Goal: Information Seeking & Learning: Learn about a topic

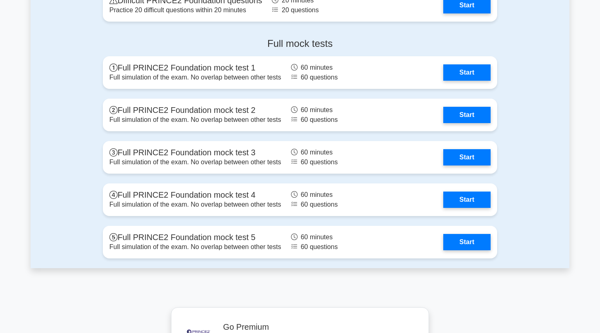
scroll to position [1153, 0]
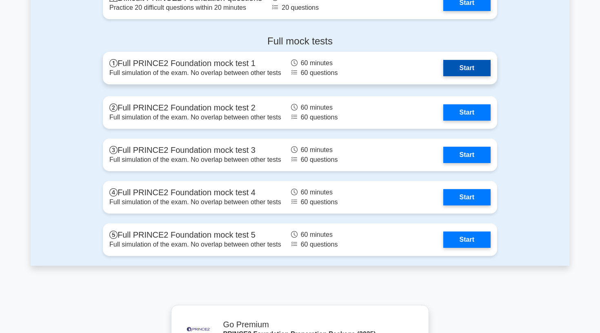
click at [455, 64] on link "Start" at bounding box center [466, 68] width 47 height 16
click at [465, 66] on link "Start" at bounding box center [466, 68] width 47 height 16
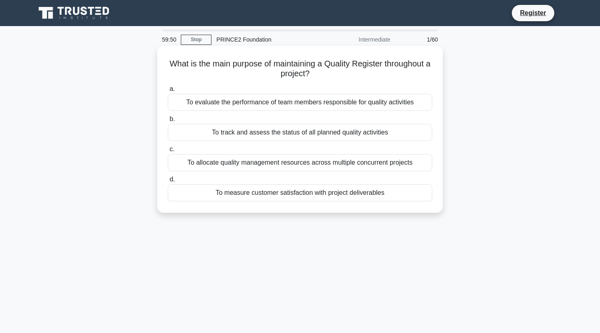
click at [202, 137] on div "To track and assess the status of all planned quality activities" at bounding box center [300, 132] width 264 height 17
click at [168, 122] on input "b. To track and assess the status of all planned quality activities" at bounding box center [168, 119] width 0 height 5
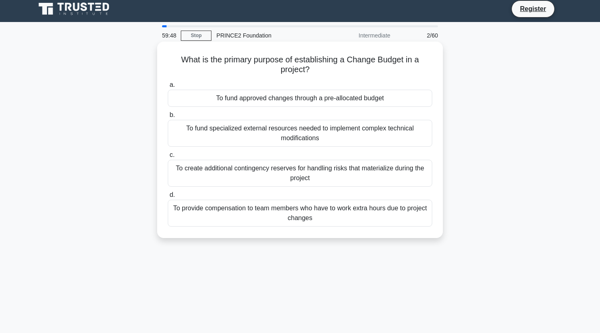
scroll to position [10, 0]
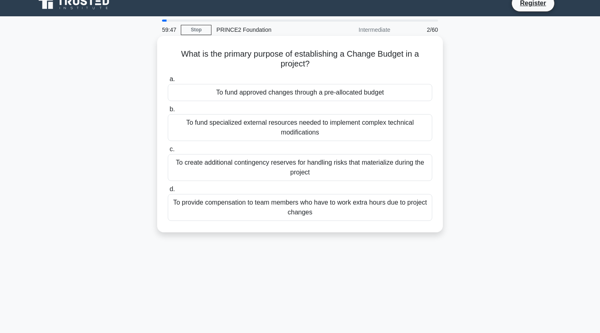
click at [180, 176] on div "To create additional contingency reserves for handling risks that materialize d…" at bounding box center [300, 167] width 264 height 27
click at [168, 152] on input "c. To create additional contingency reserves for handling risks that materializ…" at bounding box center [168, 149] width 0 height 5
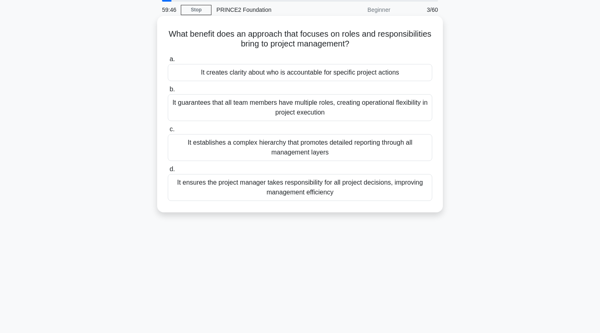
scroll to position [28, 0]
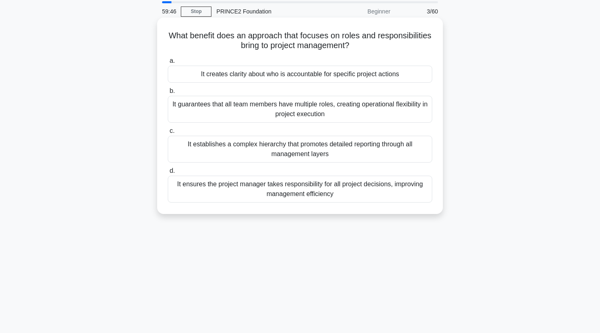
click at [183, 186] on div "It ensures the project manager takes responsibility for all project decisions, …" at bounding box center [300, 189] width 264 height 27
click at [168, 174] on input "d. It ensures the project manager takes responsibility for all project decision…" at bounding box center [168, 171] width 0 height 5
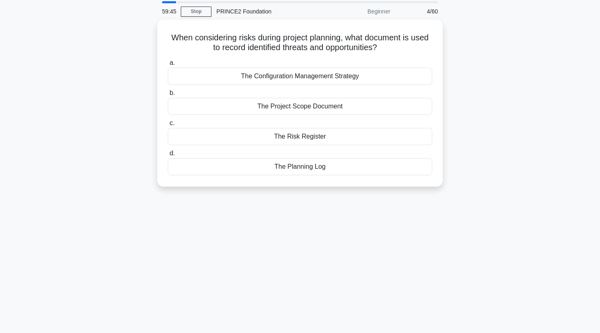
scroll to position [0, 0]
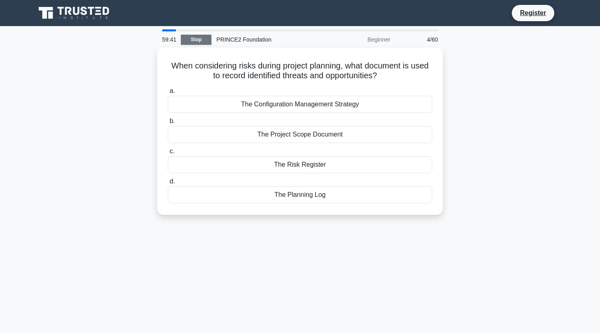
click at [200, 42] on link "Stop" at bounding box center [196, 40] width 31 height 10
click at [201, 36] on link "Stop" at bounding box center [196, 40] width 31 height 10
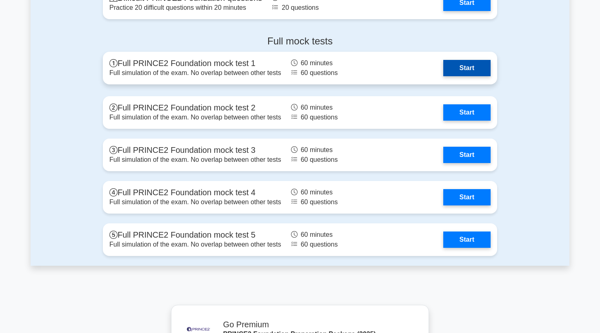
click at [468, 64] on link "Start" at bounding box center [466, 68] width 47 height 16
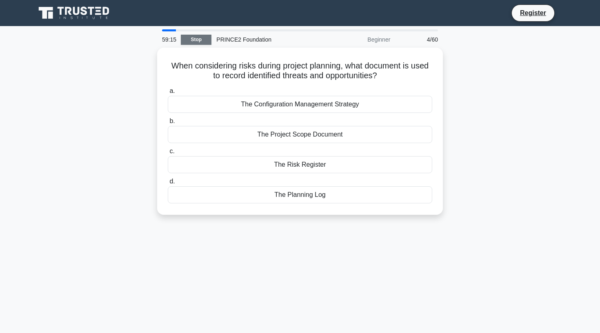
click at [203, 43] on link "Stop" at bounding box center [196, 40] width 31 height 10
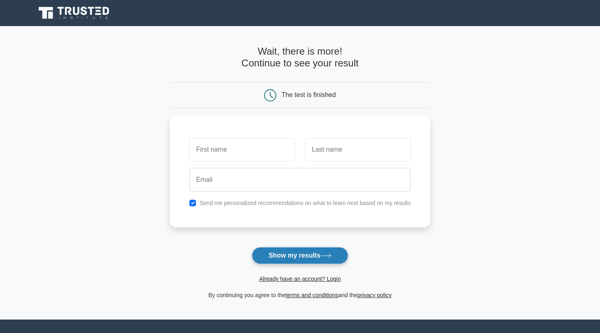
click at [274, 253] on button "Show my results" at bounding box center [300, 255] width 96 height 17
type input "sophie"
type input "hollis"
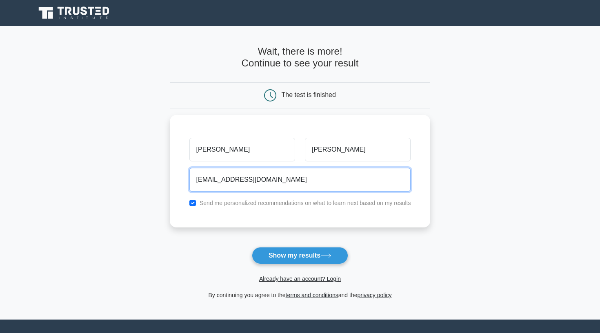
type input "sophienhollis@gmaill.com"
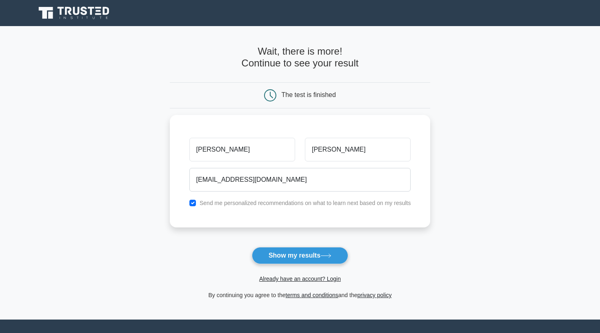
click at [318, 265] on div "Already have an account? Login" at bounding box center [300, 274] width 261 height 20
click at [319, 259] on button "Show my results" at bounding box center [300, 255] width 96 height 17
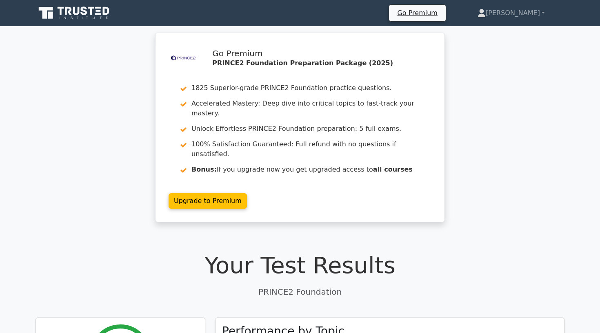
click at [99, 11] on icon at bounding box center [98, 11] width 5 height 2
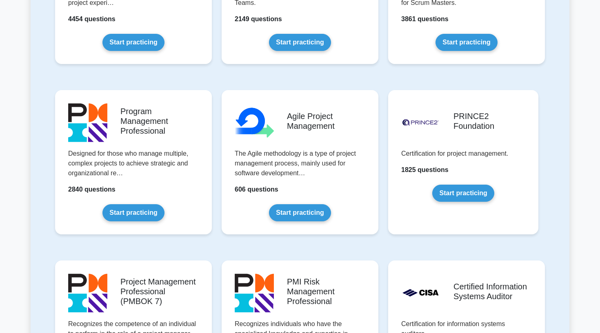
scroll to position [453, 0]
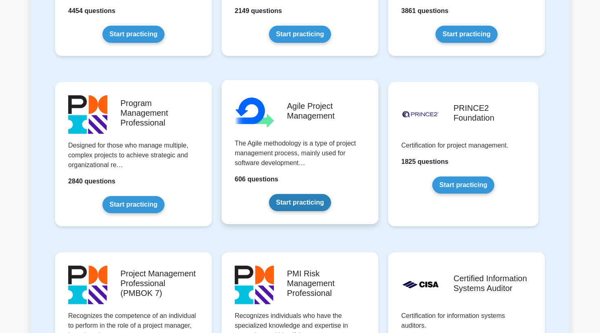
scroll to position [473, 0]
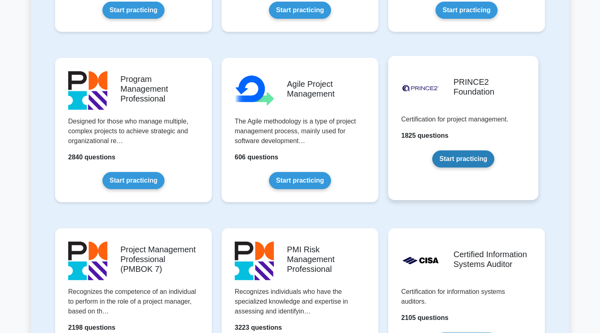
click at [468, 159] on link "Start practicing" at bounding box center [463, 159] width 62 height 17
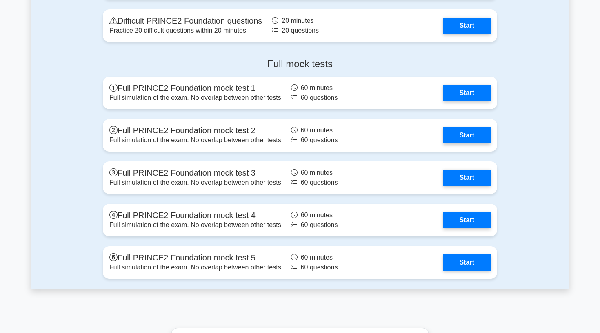
scroll to position [1273, 0]
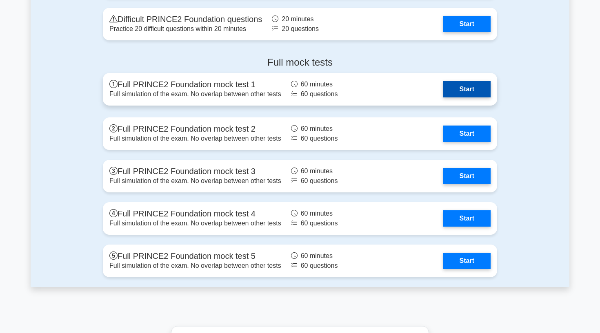
click at [455, 93] on link "Start" at bounding box center [466, 89] width 47 height 16
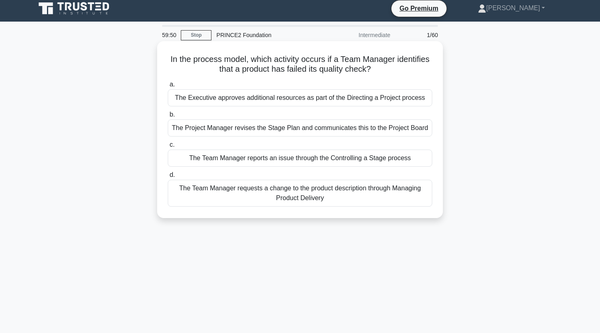
scroll to position [5, 0]
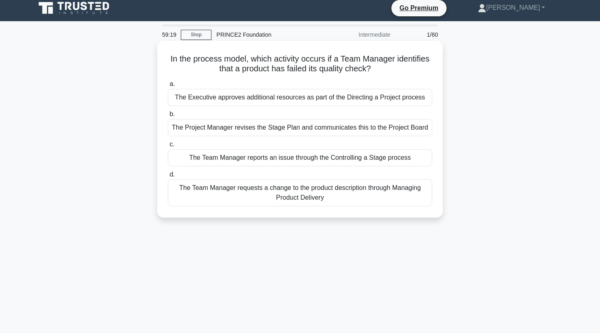
click at [273, 133] on div "The Project Manager revises the Stage Plan and communicates this to the Project…" at bounding box center [300, 127] width 264 height 17
click at [168, 117] on input "b. The Project Manager revises the Stage Plan and communicates this to the Proj…" at bounding box center [168, 114] width 0 height 5
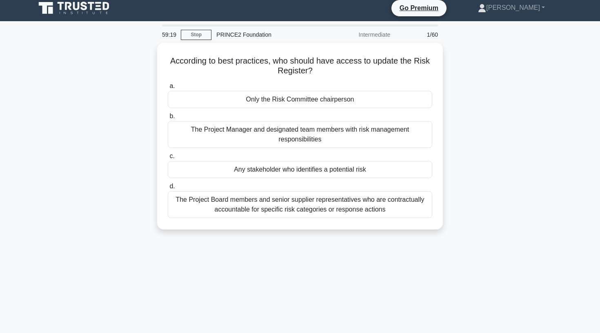
scroll to position [0, 0]
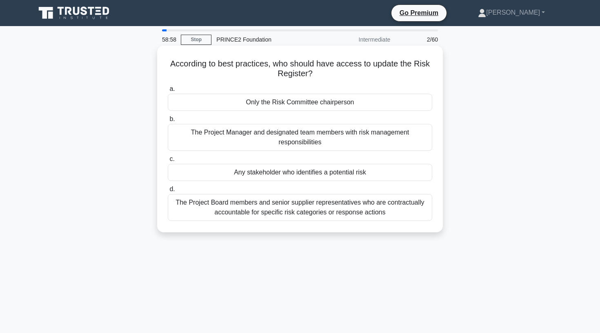
click at [251, 175] on div "Any stakeholder who identifies a potential risk" at bounding box center [300, 172] width 264 height 17
click at [168, 162] on input "c. Any stakeholder who identifies a potential risk" at bounding box center [168, 159] width 0 height 5
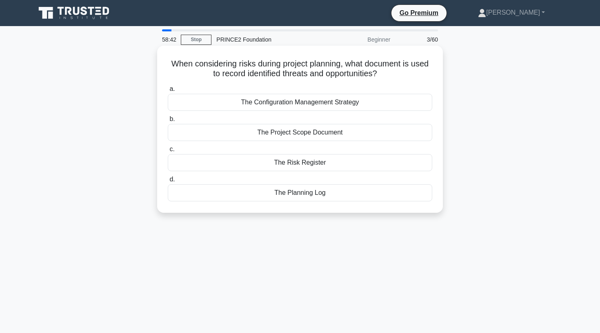
click at [248, 160] on div "The Risk Register" at bounding box center [300, 162] width 264 height 17
click at [168, 152] on input "c. The Risk Register" at bounding box center [168, 149] width 0 height 5
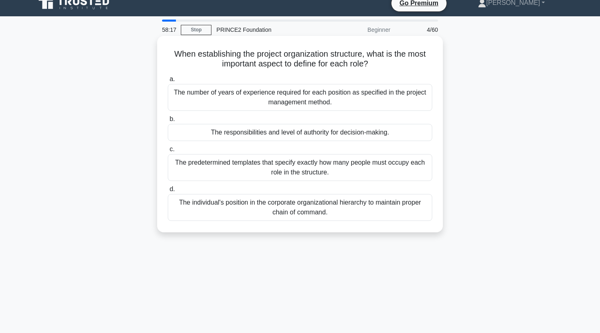
scroll to position [11, 0]
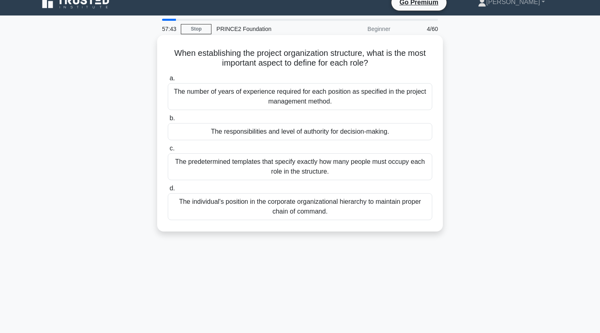
click at [309, 129] on div "The responsibilities and level of authority for decision-making." at bounding box center [300, 131] width 264 height 17
click at [168, 121] on input "b. The responsibilities and level of authority for decision-making." at bounding box center [168, 118] width 0 height 5
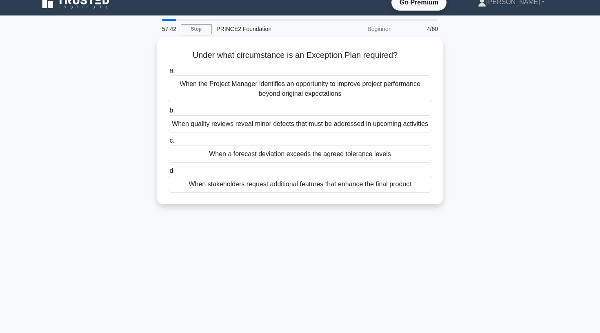
scroll to position [0, 0]
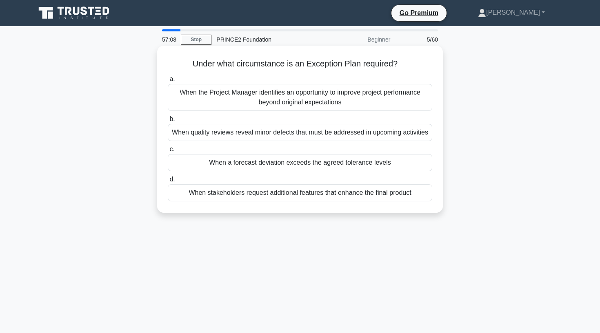
click at [273, 103] on div "When the Project Manager identifies an opportunity to improve project performan…" at bounding box center [300, 97] width 264 height 27
click at [168, 82] on input "a. When the Project Manager identifies an opportunity to improve project perfor…" at bounding box center [168, 79] width 0 height 5
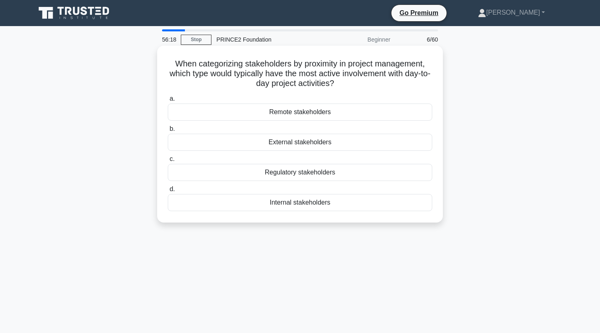
click at [312, 176] on div "Regulatory stakeholders" at bounding box center [300, 172] width 264 height 17
click at [168, 162] on input "c. Regulatory stakeholders" at bounding box center [168, 159] width 0 height 5
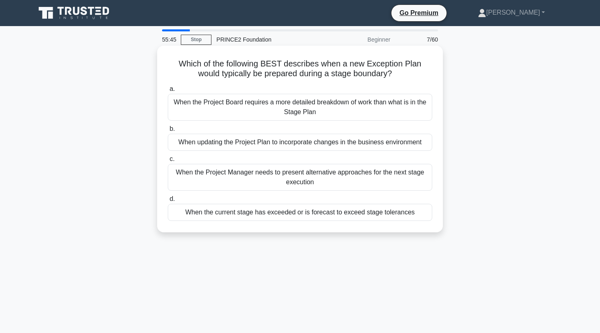
click at [251, 181] on div "When the Project Manager needs to present alternative approaches for the next s…" at bounding box center [300, 177] width 264 height 27
click at [168, 162] on input "c. When the Project Manager needs to present alternative approaches for the nex…" at bounding box center [168, 159] width 0 height 5
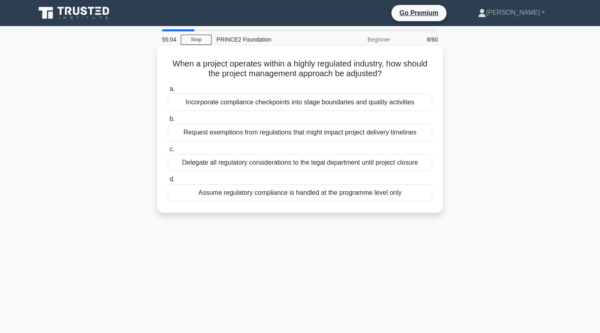
click at [257, 102] on div "Incorporate compliance checkpoints into stage boundaries and quality activities" at bounding box center [300, 102] width 264 height 17
click at [168, 92] on input "a. Incorporate compliance checkpoints into stage boundaries and quality activit…" at bounding box center [168, 89] width 0 height 5
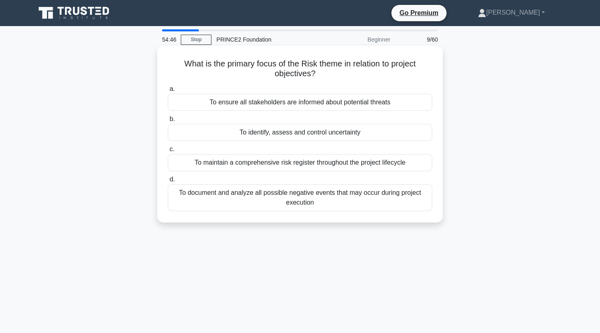
click at [229, 132] on div "To identify, assess and control uncertainty" at bounding box center [300, 132] width 264 height 17
click at [168, 122] on input "b. To identify, assess and control uncertainty" at bounding box center [168, 119] width 0 height 5
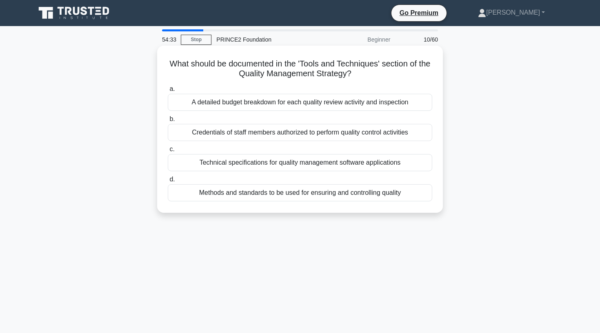
click at [213, 82] on div "What should be documented in the 'Tools and Techniques' section of the Quality …" at bounding box center [299, 129] width 279 height 161
click at [233, 196] on div "Methods and standards to be used for ensuring and controlling quality" at bounding box center [300, 192] width 264 height 17
click at [168, 182] on input "d. Methods and standards to be used for ensuring and controlling quality" at bounding box center [168, 179] width 0 height 5
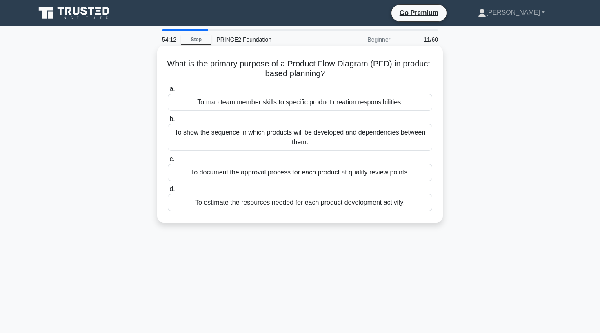
click at [234, 142] on div "To show the sequence in which products will be developed and dependencies betwe…" at bounding box center [300, 137] width 264 height 27
click at [168, 122] on input "b. To show the sequence in which products will be developed and dependencies be…" at bounding box center [168, 119] width 0 height 5
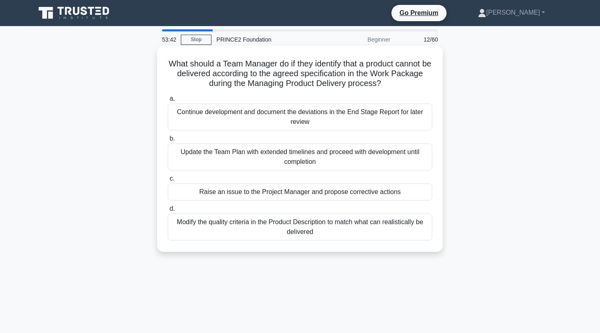
click at [238, 193] on div "Raise an issue to the Project Manager and propose corrective actions" at bounding box center [300, 192] width 264 height 17
click at [168, 182] on input "c. Raise an issue to the Project Manager and propose corrective actions" at bounding box center [168, 178] width 0 height 5
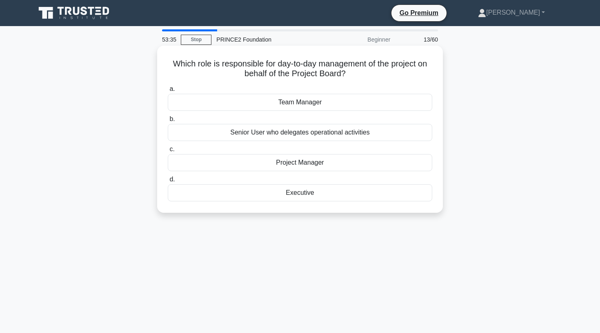
click at [268, 161] on div "Project Manager" at bounding box center [300, 162] width 264 height 17
click at [168, 152] on input "c. Project Manager" at bounding box center [168, 149] width 0 height 5
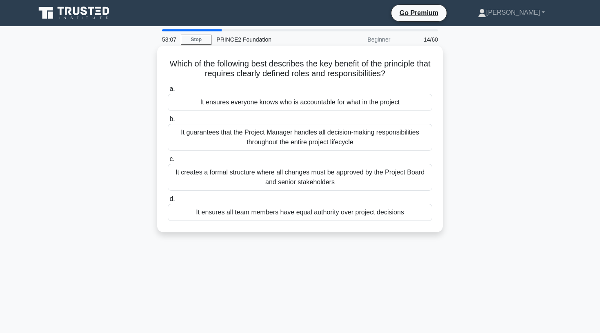
click at [276, 104] on div "It ensures everyone knows who is accountable for what in the project" at bounding box center [300, 102] width 264 height 17
click at [168, 92] on input "a. It ensures everyone knows who is accountable for what in the project" at bounding box center [168, 89] width 0 height 5
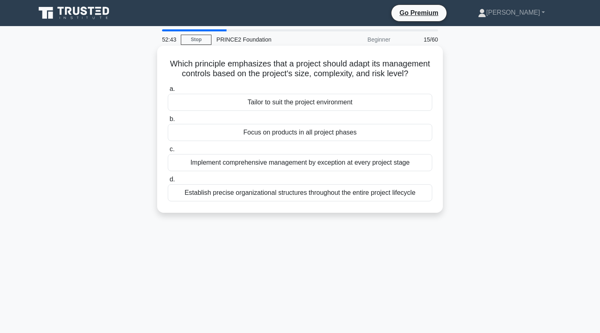
click at [253, 100] on div "Tailor to suit the project environment" at bounding box center [300, 102] width 264 height 17
click at [168, 92] on input "a. Tailor to suit the project environment" at bounding box center [168, 89] width 0 height 5
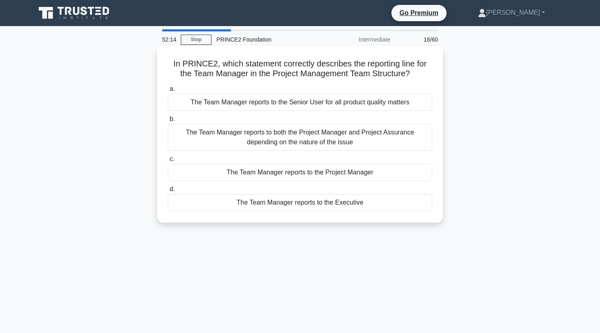
click at [220, 175] on div "The Team Manager reports to the Project Manager" at bounding box center [300, 172] width 264 height 17
click at [168, 162] on input "c. The Team Manager reports to the Project Manager" at bounding box center [168, 159] width 0 height 5
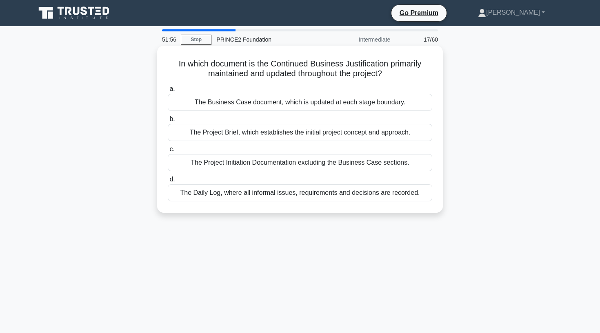
click at [238, 104] on div "The Business Case document, which is updated at each stage boundary." at bounding box center [300, 102] width 264 height 17
click at [168, 92] on input "a. The Business Case document, which is updated at each stage boundary." at bounding box center [168, 89] width 0 height 5
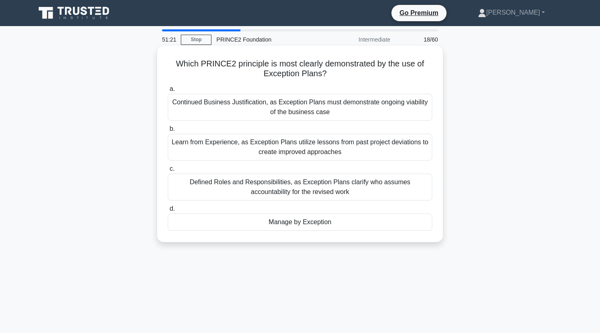
click at [251, 222] on div "Manage by Exception" at bounding box center [300, 222] width 264 height 17
click at [168, 212] on input "d. Manage by Exception" at bounding box center [168, 208] width 0 height 5
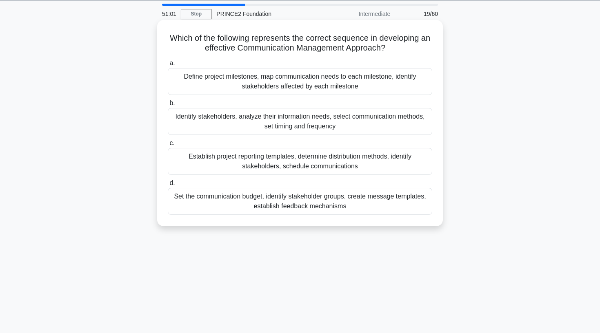
scroll to position [27, 0]
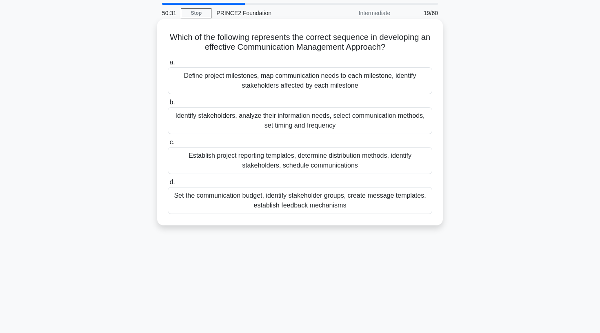
click at [240, 124] on div "Identify stakeholders, analyze their information needs, select communication me…" at bounding box center [300, 120] width 264 height 27
click at [168, 105] on input "b. Identify stakeholders, analyze their information needs, select communication…" at bounding box center [168, 102] width 0 height 5
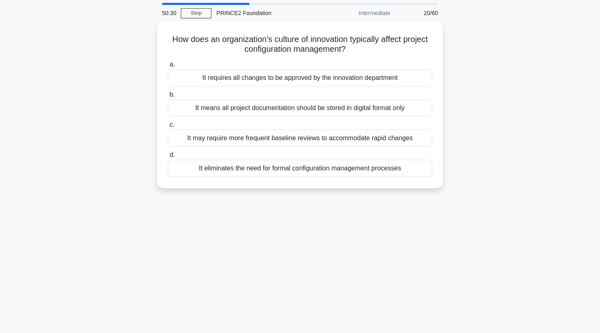
scroll to position [0, 0]
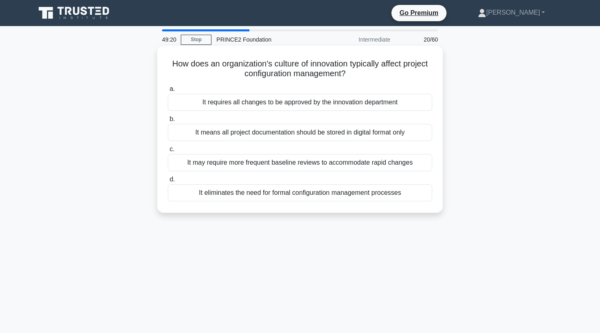
click at [242, 167] on div "It may require more frequent baseline reviews to accommodate rapid changes" at bounding box center [300, 162] width 264 height 17
click at [168, 152] on input "c. It may require more frequent baseline reviews to accommodate rapid changes" at bounding box center [168, 149] width 0 height 5
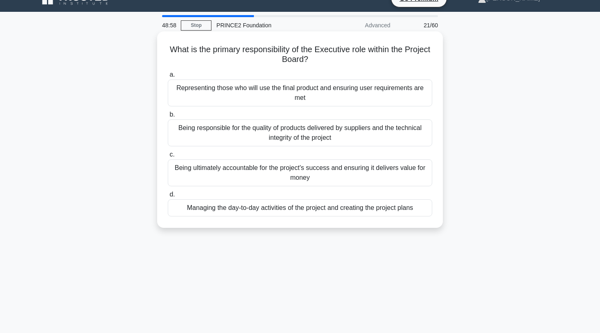
scroll to position [15, 0]
click at [331, 93] on div "Representing those who will use the final product and ensuring user requirement…" at bounding box center [300, 92] width 264 height 27
click at [168, 77] on input "a. Representing those who will use the final product and ensuring user requirem…" at bounding box center [168, 74] width 0 height 5
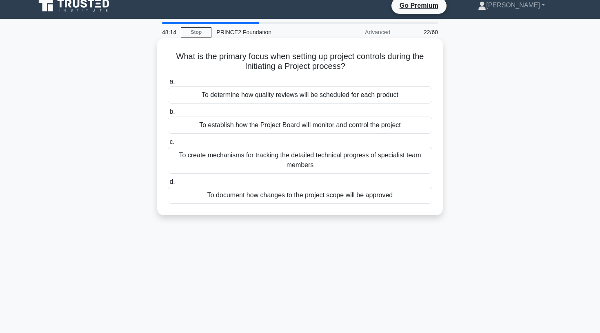
scroll to position [8, 0]
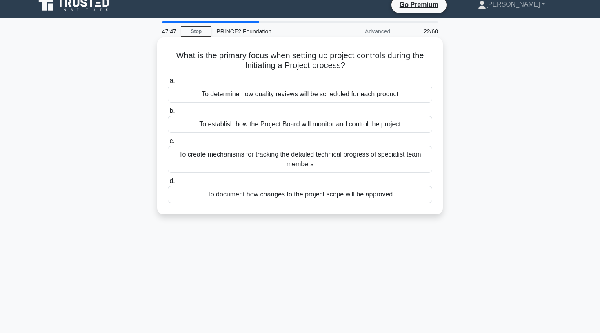
click at [264, 129] on div "To establish how the Project Board will monitor and control the project" at bounding box center [300, 124] width 264 height 17
click at [168, 114] on input "b. To establish how the Project Board will monitor and control the project" at bounding box center [168, 111] width 0 height 5
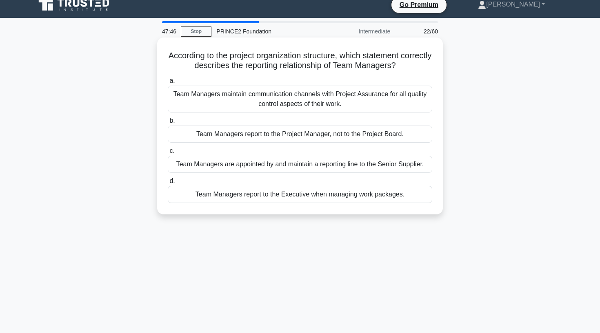
scroll to position [0, 0]
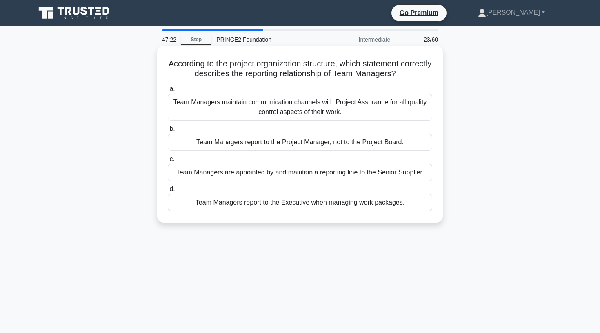
click at [216, 143] on div "Team Managers report to the Project Manager, not to the Project Board." at bounding box center [300, 142] width 264 height 17
click at [168, 132] on input "b. Team Managers report to the Project Manager, not to the Project Board." at bounding box center [168, 128] width 0 height 5
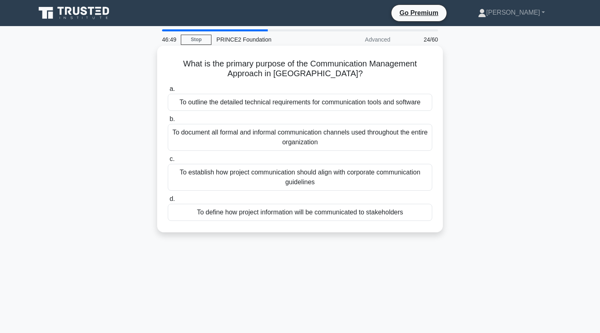
click at [334, 213] on div "To define how project information will be communicated to stakeholders" at bounding box center [300, 212] width 264 height 17
click at [168, 202] on input "d. To define how project information will be communicated to stakeholders" at bounding box center [168, 199] width 0 height 5
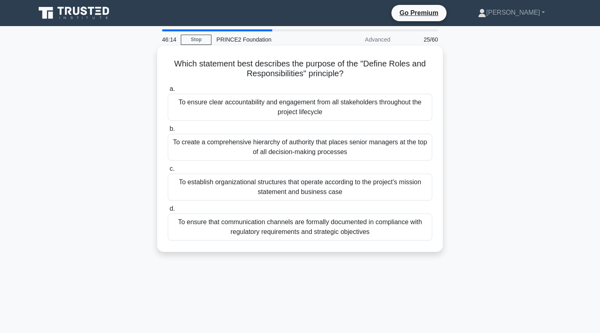
click at [251, 186] on div "To establish organizational structures that operate according to the project's …" at bounding box center [300, 187] width 264 height 27
click at [168, 172] on input "c. To establish organizational structures that operate according to the project…" at bounding box center [168, 168] width 0 height 5
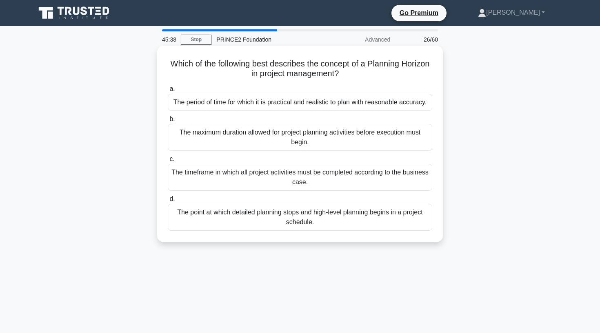
click at [240, 213] on div "The point at which detailed planning stops and high-level planning begins in a …" at bounding box center [300, 217] width 264 height 27
click at [168, 202] on input "d. The point at which detailed planning stops and high-level planning begins in…" at bounding box center [168, 199] width 0 height 5
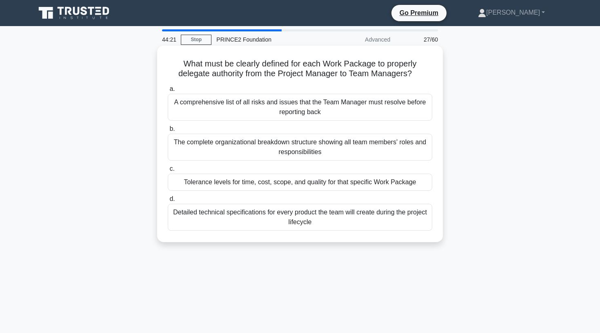
click at [325, 184] on div "Tolerance levels for time, cost, scope, and quality for that specific Work Pack…" at bounding box center [300, 182] width 264 height 17
click at [168, 172] on input "c. Tolerance levels for time, cost, scope, and quality for that specific Work P…" at bounding box center [168, 168] width 0 height 5
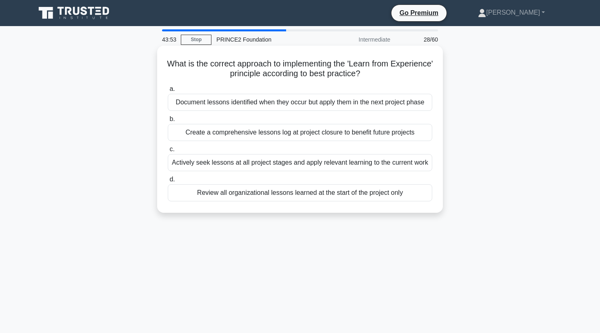
click at [289, 167] on div "Actively seek lessons at all project stages and apply relevant learning to the …" at bounding box center [300, 162] width 264 height 17
click at [168, 152] on input "c. Actively seek lessons at all project stages and apply relevant learning to t…" at bounding box center [168, 149] width 0 height 5
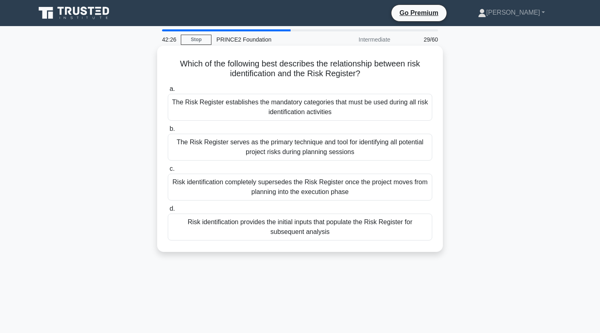
click at [288, 233] on div "Risk identification provides the initial inputs that populate the Risk Register…" at bounding box center [300, 227] width 264 height 27
click at [168, 212] on input "d. Risk identification provides the initial inputs that populate the Risk Regis…" at bounding box center [168, 208] width 0 height 5
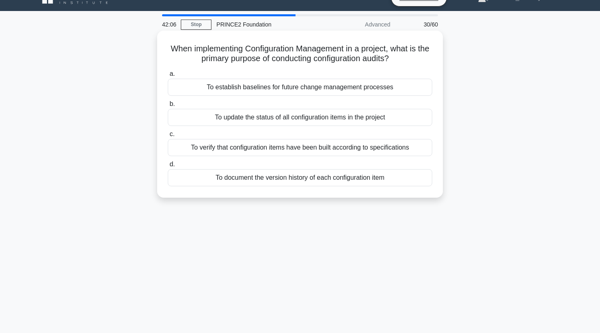
scroll to position [16, 0]
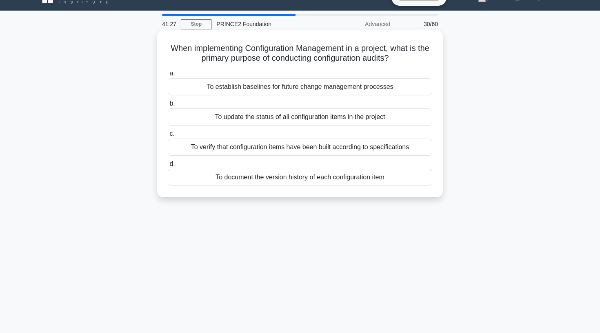
click at [328, 154] on div "To verify that configuration items have been built according to specifications" at bounding box center [300, 147] width 264 height 17
click at [168, 137] on input "c. To verify that configuration items have been built according to specificatio…" at bounding box center [168, 133] width 0 height 5
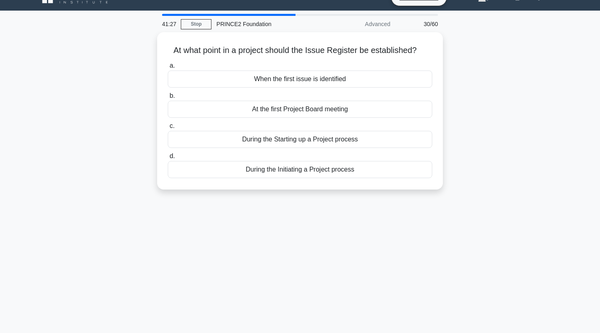
scroll to position [0, 0]
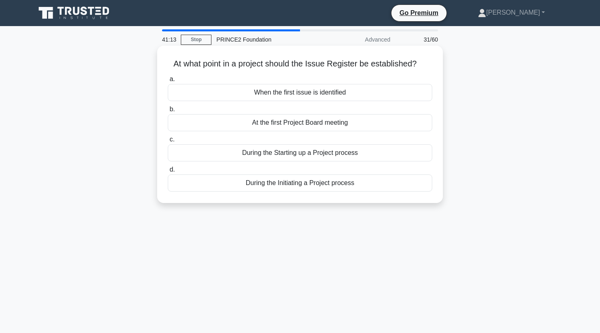
click at [305, 156] on div "During the Starting up a Project process" at bounding box center [300, 152] width 264 height 17
click at [168, 142] on input "c. During the Starting up a Project process" at bounding box center [168, 139] width 0 height 5
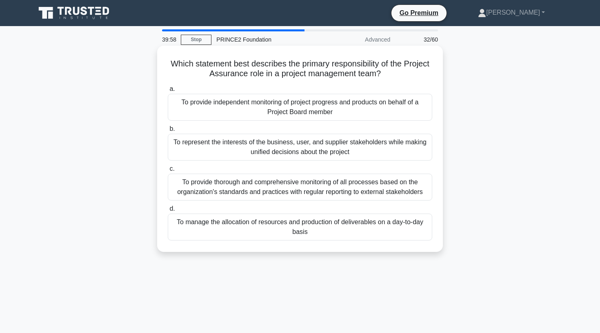
click at [328, 232] on div "To manage the allocation of resources and production of deliverables on a day-t…" at bounding box center [300, 227] width 264 height 27
click at [168, 212] on input "d. To manage the allocation of resources and production of deliverables on a da…" at bounding box center [168, 208] width 0 height 5
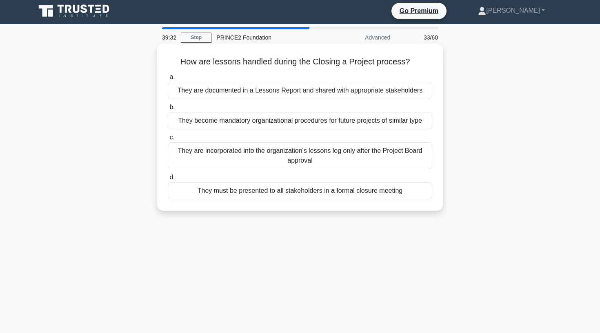
scroll to position [4, 0]
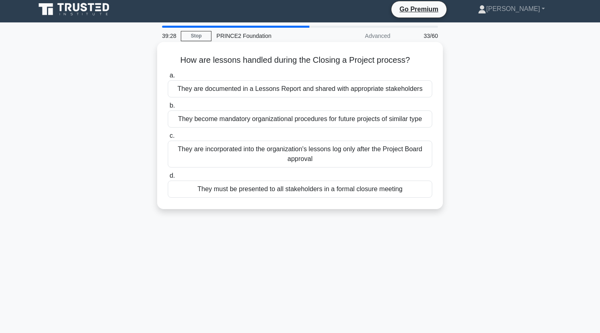
click at [328, 192] on div "They must be presented to all stakeholders in a formal closure meeting" at bounding box center [300, 189] width 264 height 17
click at [168, 179] on input "d. They must be presented to all stakeholders in a formal closure meeting" at bounding box center [168, 175] width 0 height 5
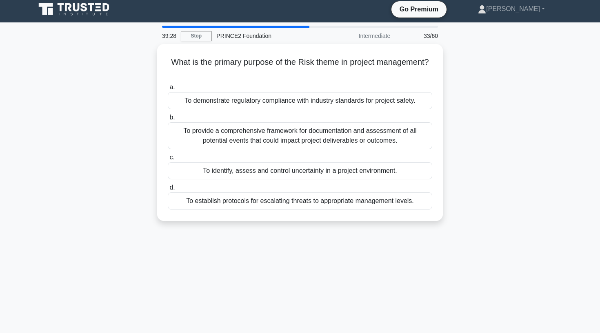
scroll to position [0, 0]
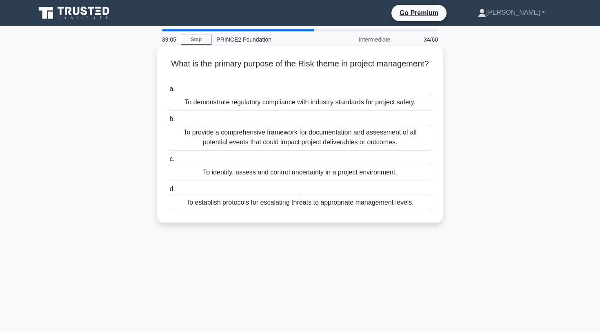
click at [339, 180] on div "To identify, assess and control uncertainty in a project environment." at bounding box center [300, 172] width 264 height 17
click at [168, 162] on input "c. To identify, assess and control uncertainty in a project environment." at bounding box center [168, 159] width 0 height 5
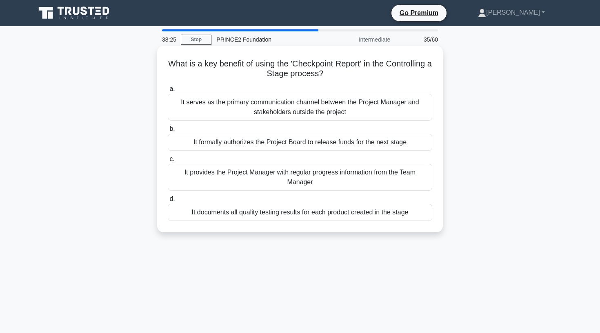
click at [251, 111] on div "It serves as the primary communication channel between the Project Manager and …" at bounding box center [300, 107] width 264 height 27
click at [168, 92] on input "a. It serves as the primary communication channel between the Project Manager a…" at bounding box center [168, 89] width 0 height 5
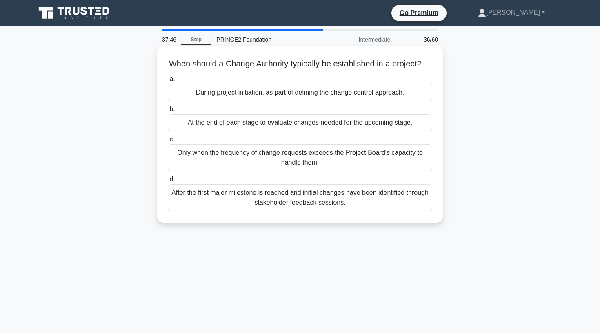
click at [294, 96] on div "During project initiation, as part of defining the change control approach." at bounding box center [300, 92] width 264 height 17
click at [168, 82] on input "a. During project initiation, as part of defining the change control approach." at bounding box center [168, 79] width 0 height 5
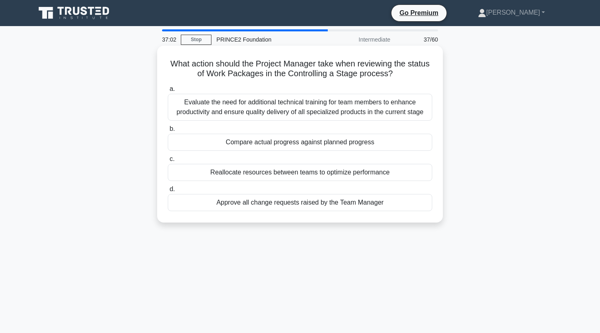
click at [265, 144] on div "Compare actual progress against planned progress" at bounding box center [300, 142] width 264 height 17
click at [168, 132] on input "b. Compare actual progress against planned progress" at bounding box center [168, 128] width 0 height 5
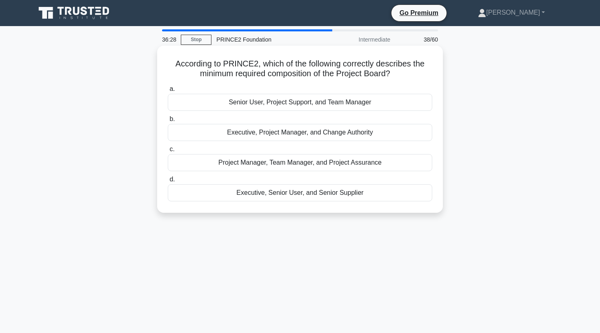
click at [270, 136] on div "Executive, Project Manager, and Change Authority" at bounding box center [300, 132] width 264 height 17
click at [168, 122] on input "b. Executive, Project Manager, and Change Authority" at bounding box center [168, 119] width 0 height 5
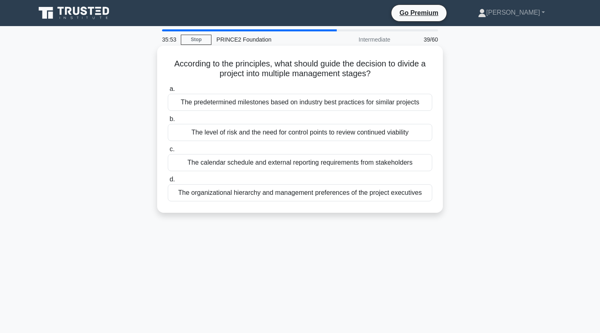
click at [248, 133] on div "The level of risk and the need for control points to review continued viability" at bounding box center [300, 132] width 264 height 17
click at [168, 122] on input "b. The level of risk and the need for control points to review continued viabil…" at bounding box center [168, 119] width 0 height 5
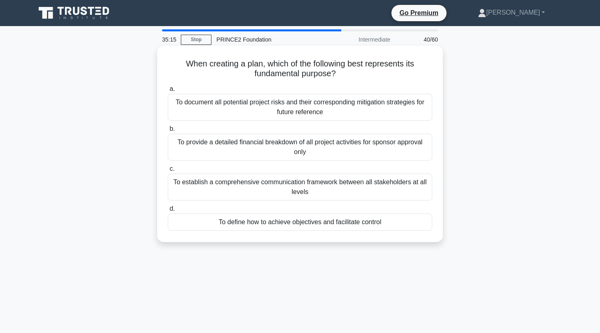
click at [252, 223] on div "To define how to achieve objectives and facilitate control" at bounding box center [300, 222] width 264 height 17
click at [168, 212] on input "d. To define how to achieve objectives and facilitate control" at bounding box center [168, 208] width 0 height 5
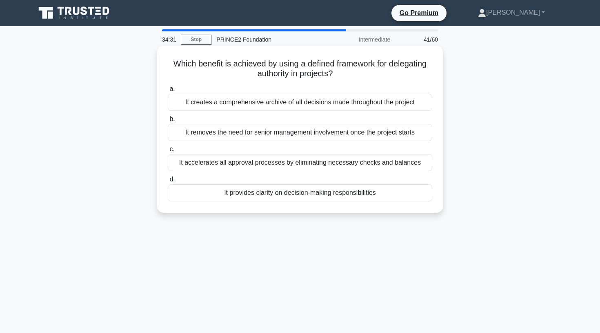
click at [225, 198] on div "It provides clarity on decision-making responsibilities" at bounding box center [300, 192] width 264 height 17
click at [168, 182] on input "d. It provides clarity on decision-making responsibilities" at bounding box center [168, 179] width 0 height 5
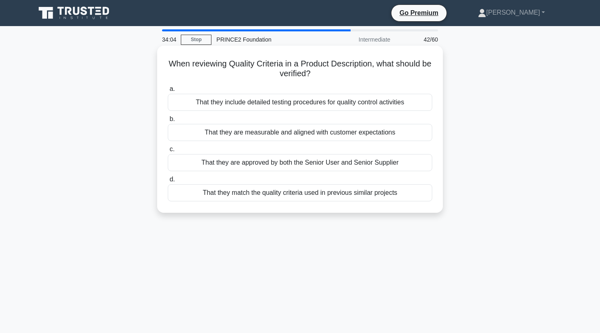
click at [213, 133] on div "That they are measurable and aligned with customer expectations" at bounding box center [300, 132] width 264 height 17
click at [168, 122] on input "b. That they are measurable and aligned with customer expectations" at bounding box center [168, 119] width 0 height 5
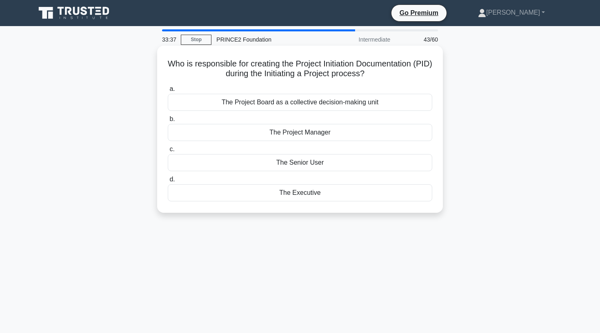
click at [307, 132] on div "The Project Manager" at bounding box center [300, 132] width 264 height 17
click at [168, 122] on input "b. The Project Manager" at bounding box center [168, 119] width 0 height 5
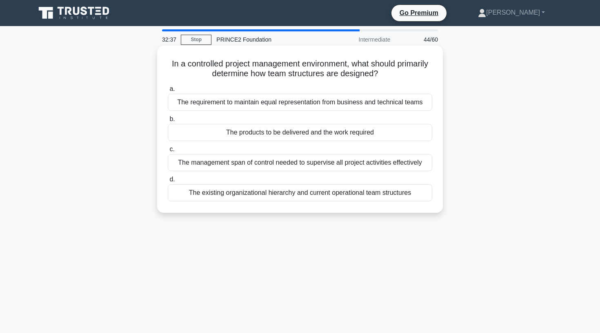
click at [264, 167] on div "The management span of control needed to supervise all project activities effec…" at bounding box center [300, 162] width 264 height 17
click at [168, 152] on input "c. The management span of control needed to supervise all project activities ef…" at bounding box center [168, 149] width 0 height 5
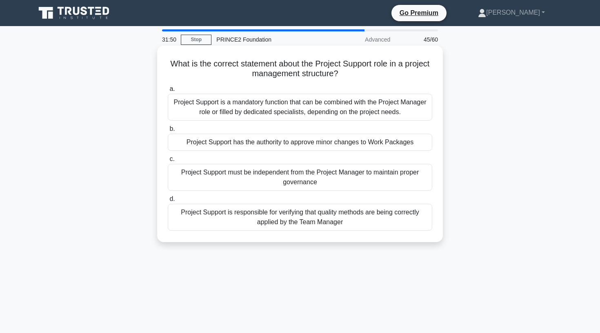
click at [355, 220] on div "Project Support is responsible for verifying that quality methods are being cor…" at bounding box center [300, 217] width 264 height 27
click at [168, 202] on input "d. Project Support is responsible for verifying that quality methods are being …" at bounding box center [168, 199] width 0 height 5
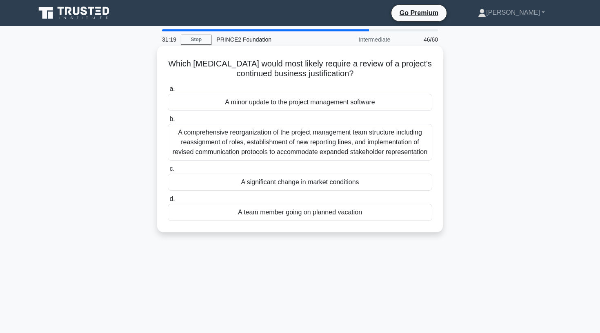
click at [222, 181] on div "A significant change in market conditions" at bounding box center [300, 182] width 264 height 17
click at [168, 172] on input "c. A significant change in market conditions" at bounding box center [168, 168] width 0 height 5
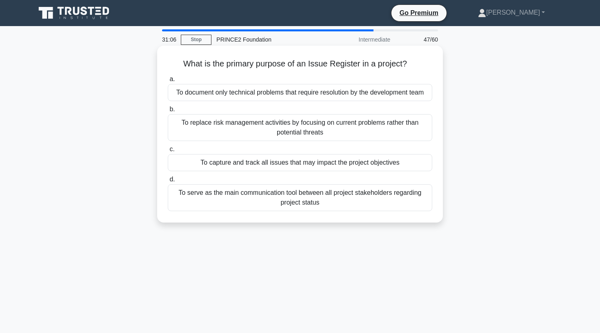
click at [259, 165] on div "To capture and track all issues that may impact the project objectives" at bounding box center [300, 162] width 264 height 17
click at [168, 152] on input "c. To capture and track all issues that may impact the project objectives" at bounding box center [168, 149] width 0 height 5
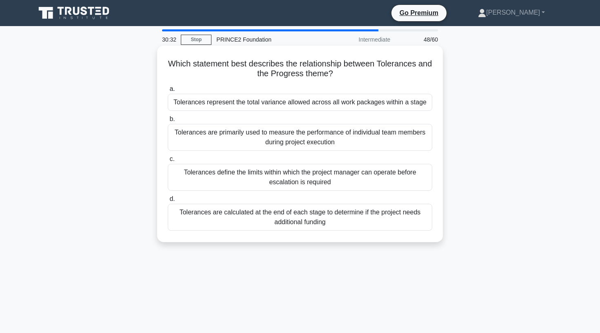
click at [219, 108] on div "Tolerances represent the total variance allowed across all work packages within…" at bounding box center [300, 102] width 264 height 17
click at [168, 92] on input "a. Tolerances represent the total variance allowed across all work packages wit…" at bounding box center [168, 89] width 0 height 5
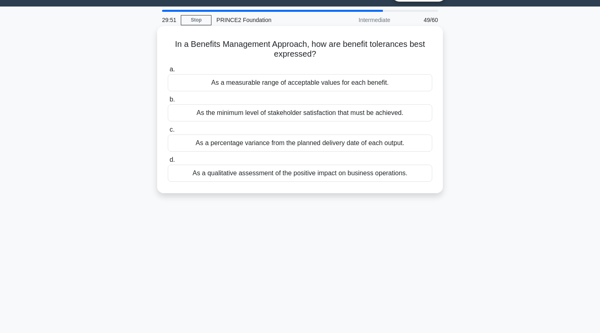
scroll to position [20, 0]
click at [208, 81] on div "As a measurable range of acceptable values for each benefit." at bounding box center [300, 82] width 264 height 17
click at [168, 72] on input "a. As a measurable range of acceptable values for each benefit." at bounding box center [168, 69] width 0 height 5
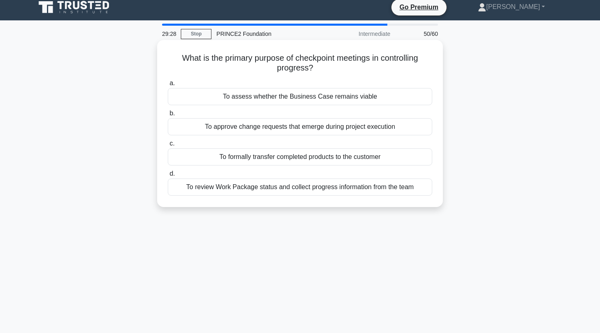
scroll to position [6, 0]
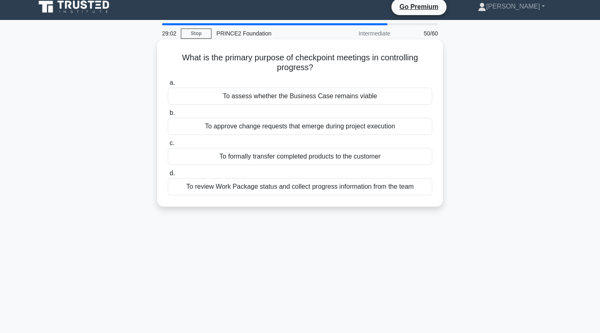
click at [208, 99] on div "To assess whether the Business Case remains viable" at bounding box center [300, 96] width 264 height 17
click at [168, 86] on input "a. To assess whether the Business Case remains viable" at bounding box center [168, 82] width 0 height 5
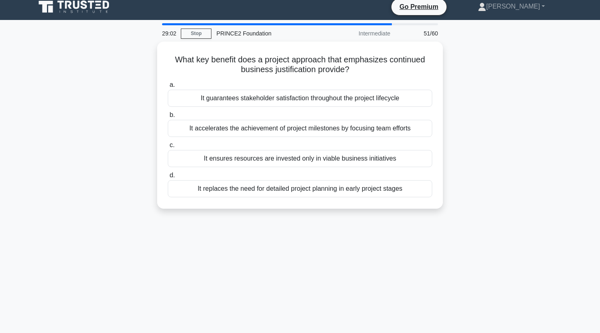
scroll to position [0, 0]
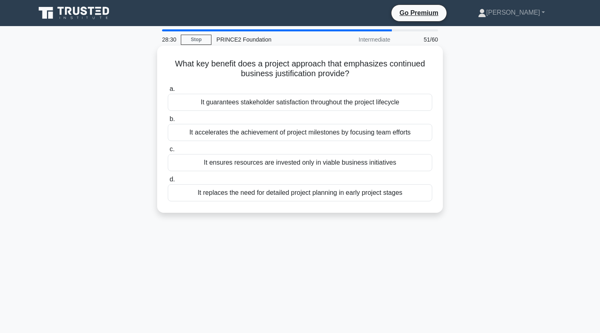
click at [344, 106] on div "It guarantees stakeholder satisfaction throughout the project lifecycle" at bounding box center [300, 102] width 264 height 17
click at [168, 92] on input "a. It guarantees stakeholder satisfaction throughout the project lifecycle" at bounding box center [168, 89] width 0 height 5
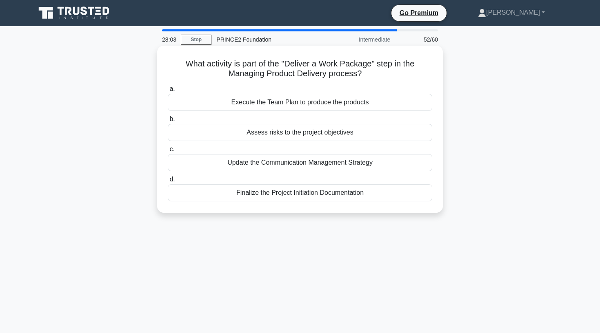
click at [353, 104] on div "Execute the Team Plan to produce the products" at bounding box center [300, 102] width 264 height 17
click at [168, 92] on input "a. Execute the Team Plan to produce the products" at bounding box center [168, 89] width 0 height 5
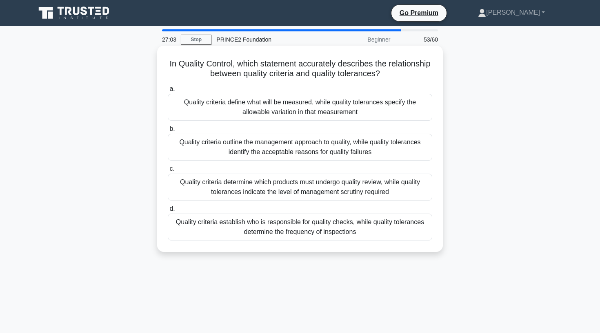
click at [203, 103] on div "Quality criteria define what will be measured, while quality tolerances specify…" at bounding box center [300, 107] width 264 height 27
click at [168, 92] on input "a. Quality criteria define what will be measured, while quality tolerances spec…" at bounding box center [168, 89] width 0 height 5
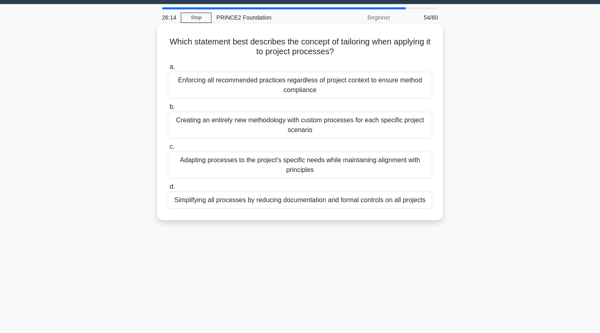
scroll to position [23, 0]
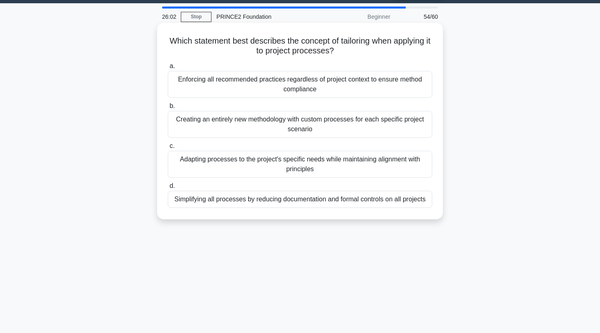
click at [336, 164] on div "Adapting processes to the project's specific needs while maintaining alignment …" at bounding box center [300, 164] width 264 height 27
click at [168, 149] on input "c. Adapting processes to the project's specific needs while maintaining alignme…" at bounding box center [168, 146] width 0 height 5
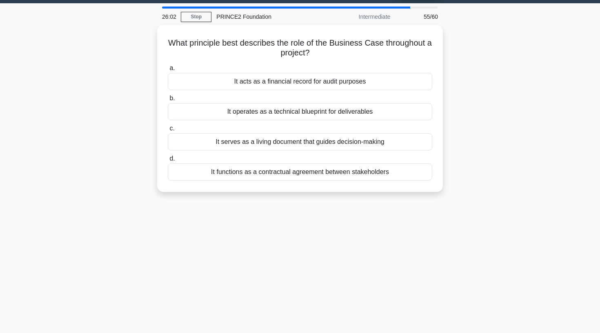
scroll to position [0, 0]
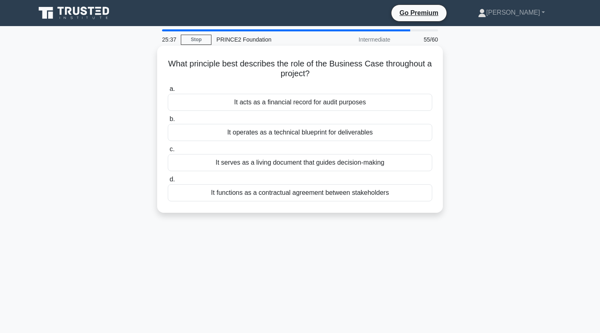
click at [273, 167] on div "It serves as a living document that guides decision-making" at bounding box center [300, 162] width 264 height 17
click at [168, 152] on input "c. It serves as a living document that guides decision-making" at bounding box center [168, 149] width 0 height 5
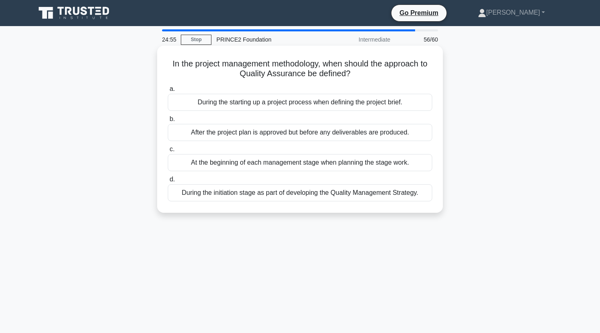
click at [205, 195] on div "During the initiation stage as part of developing the Quality Management Strate…" at bounding box center [300, 192] width 264 height 17
click at [168, 182] on input "d. During the initiation stage as part of developing the Quality Management Str…" at bounding box center [168, 179] width 0 height 5
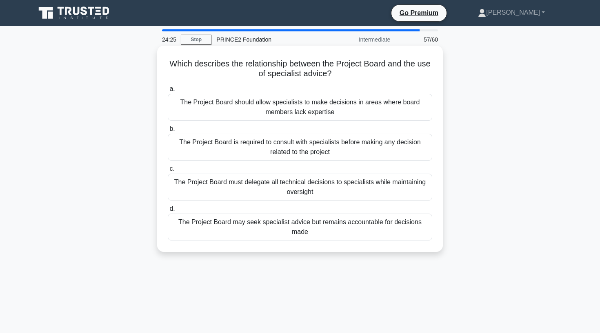
click at [222, 222] on div "The Project Board may seek specialist advice but remains accountable for decisi…" at bounding box center [300, 227] width 264 height 27
click at [168, 212] on input "d. The Project Board may seek specialist advice but remains accountable for dec…" at bounding box center [168, 208] width 0 height 5
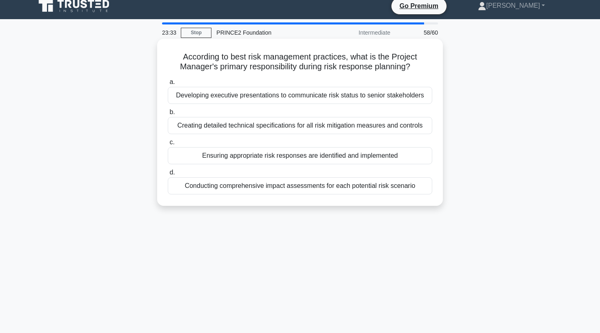
scroll to position [9, 0]
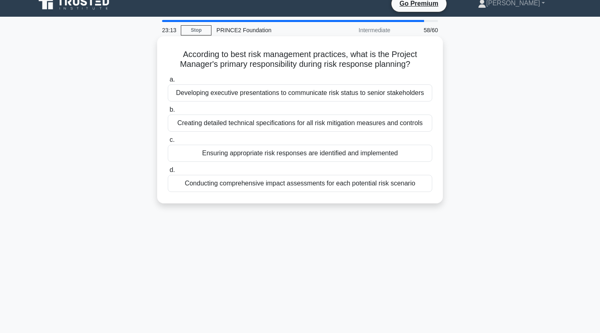
click at [244, 155] on div "Ensuring appropriate risk responses are identified and implemented" at bounding box center [300, 153] width 264 height 17
click at [168, 143] on input "c. Ensuring appropriate risk responses are identified and implemented" at bounding box center [168, 140] width 0 height 5
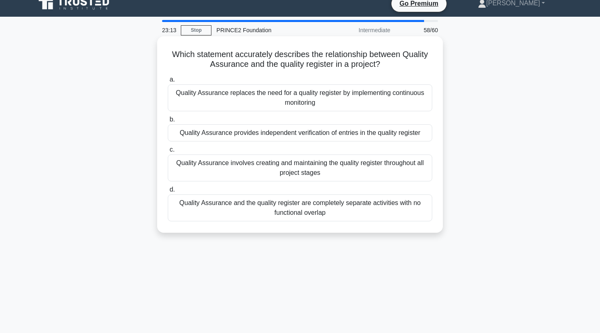
scroll to position [0, 0]
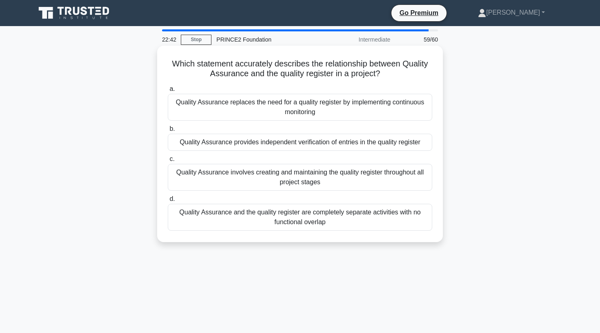
click at [236, 216] on div "Quality Assurance and the quality register are completely separate activities w…" at bounding box center [300, 217] width 264 height 27
click at [168, 202] on input "d. Quality Assurance and the quality register are completely separate activitie…" at bounding box center [168, 199] width 0 height 5
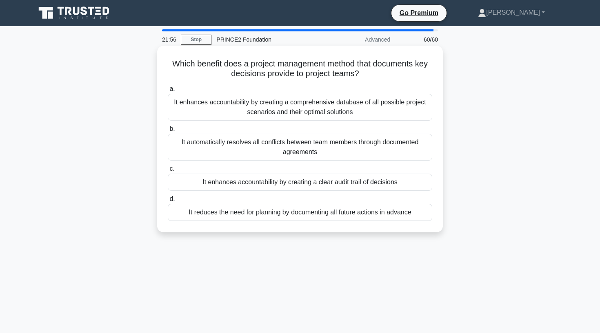
click at [229, 182] on div "It enhances accountability by creating a clear audit trail of decisions" at bounding box center [300, 182] width 264 height 17
click at [168, 172] on input "c. It enhances accountability by creating a clear audit trail of decisions" at bounding box center [168, 168] width 0 height 5
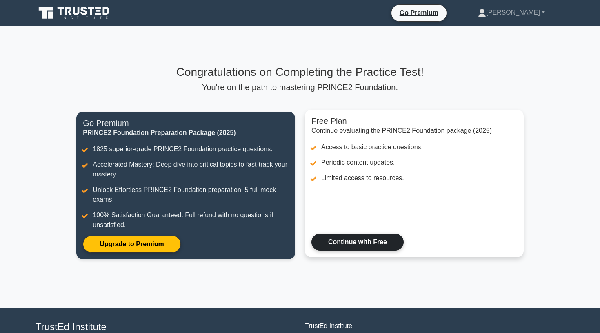
click at [383, 246] on link "Continue with Free" at bounding box center [357, 242] width 92 height 17
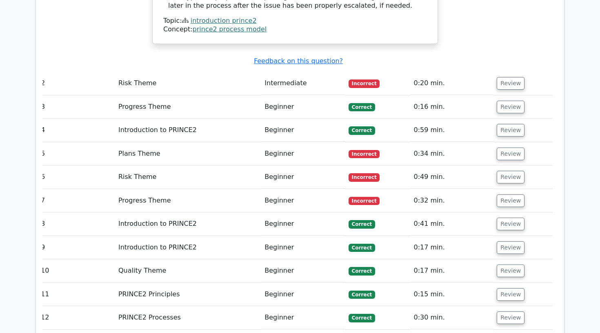
scroll to position [1134, 0]
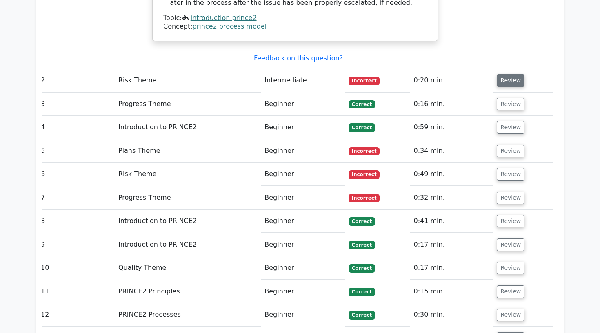
click at [513, 74] on button "Review" at bounding box center [511, 80] width 28 height 13
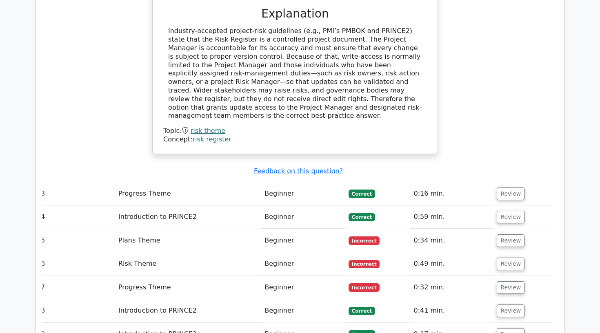
scroll to position [1393, 0]
click at [231, 229] on td "Plans Theme" at bounding box center [188, 240] width 146 height 23
click at [503, 234] on button "Review" at bounding box center [511, 240] width 28 height 13
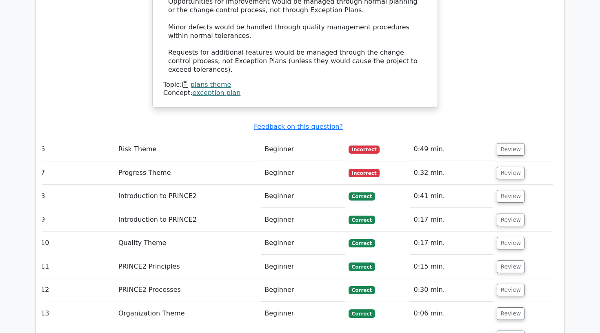
scroll to position [1960, 0]
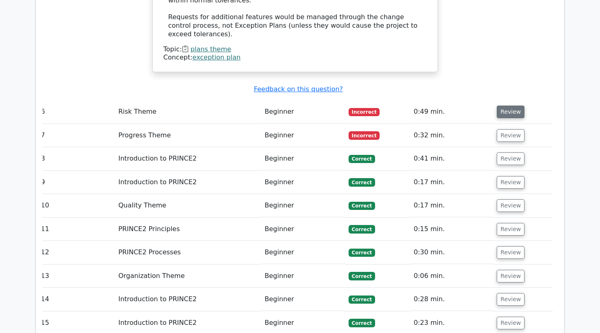
click at [505, 106] on button "Review" at bounding box center [511, 112] width 28 height 13
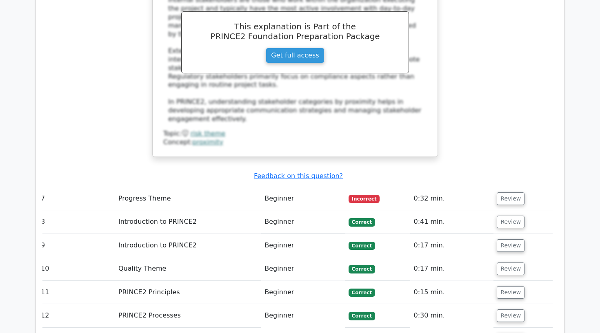
scroll to position [2276, 0]
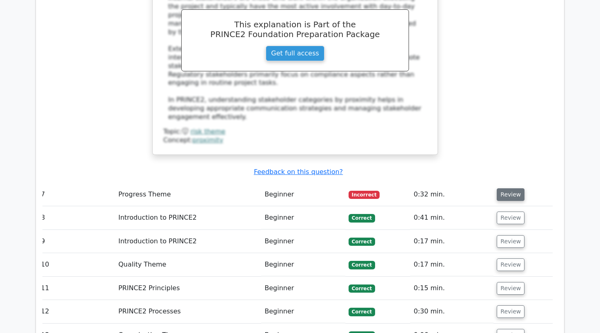
click at [508, 189] on button "Review" at bounding box center [511, 195] width 28 height 13
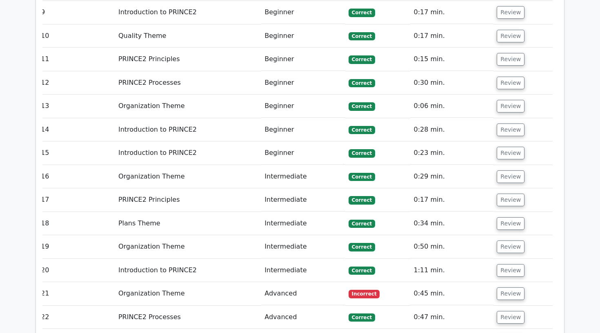
scroll to position [2948, 0]
click at [504, 287] on button "Review" at bounding box center [511, 293] width 28 height 13
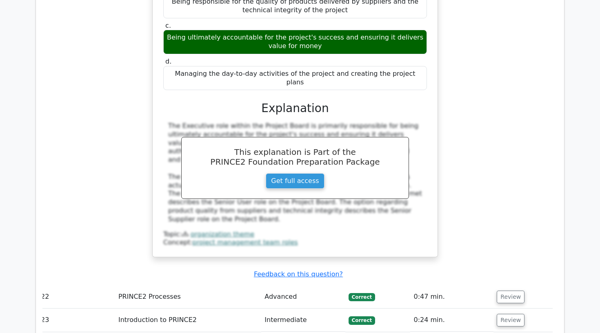
scroll to position [3353, 0]
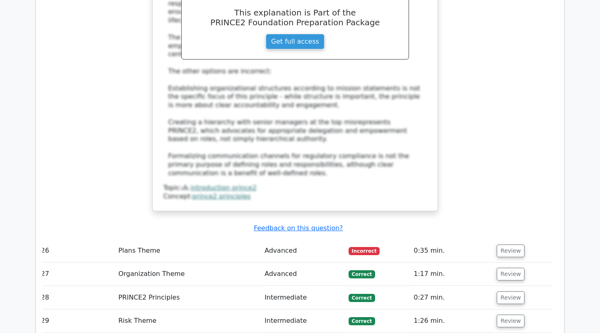
scroll to position [3944, 0]
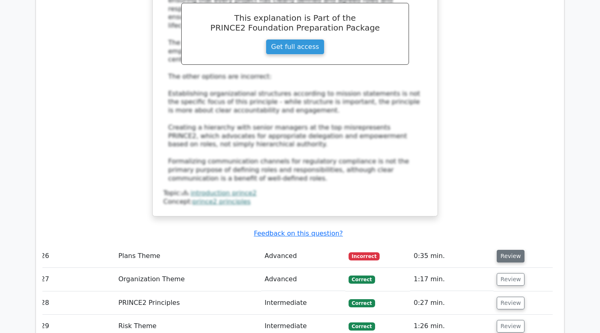
click at [501, 250] on button "Review" at bounding box center [511, 256] width 28 height 13
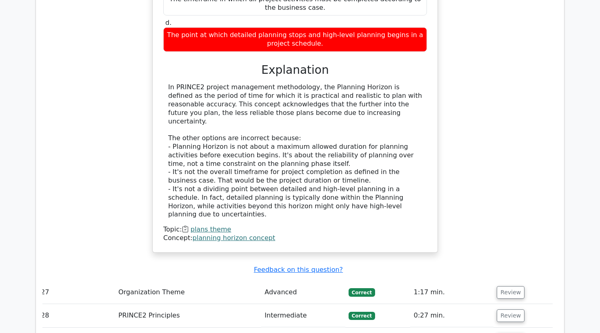
scroll to position [4343, 0]
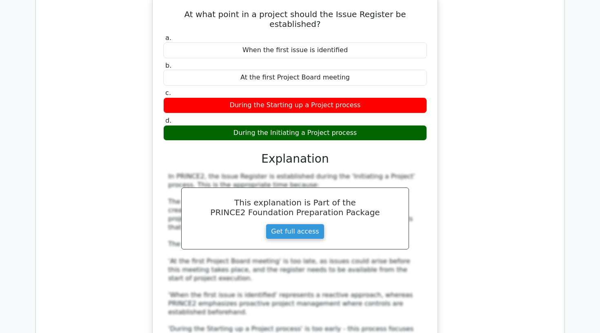
scroll to position [4740, 0]
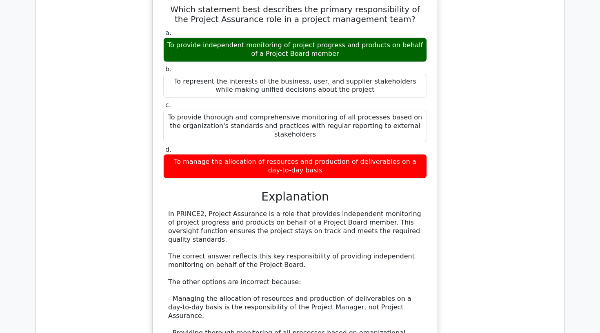
scroll to position [5195, 0]
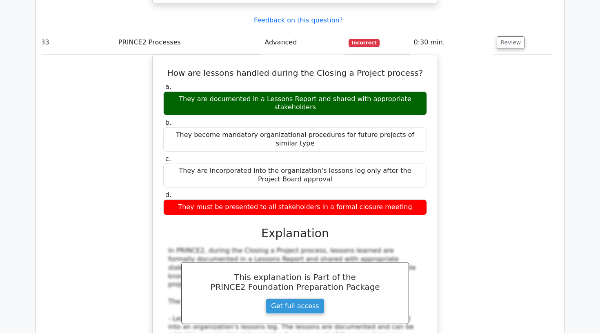
scroll to position [5623, 0]
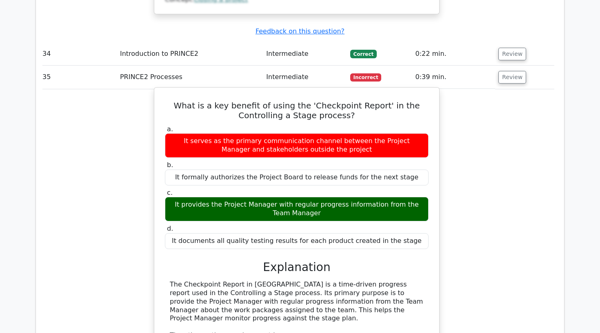
scroll to position [6060, 0]
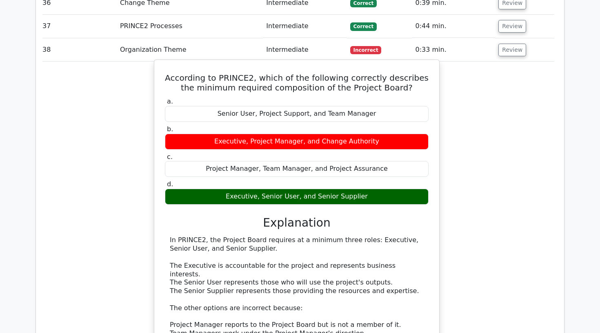
scroll to position [6566, 0]
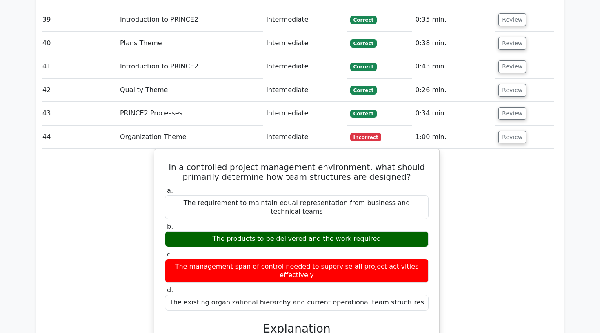
scroll to position [7011, 0]
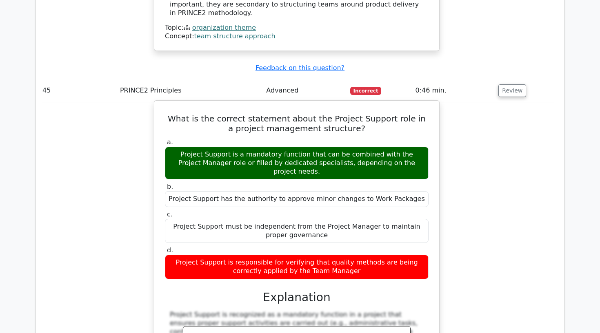
scroll to position [7514, 0]
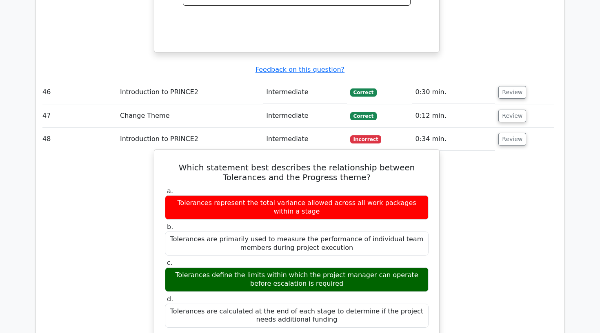
scroll to position [7924, 0]
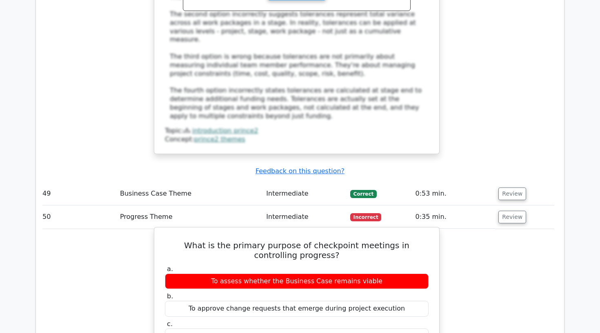
scroll to position [8354, 0]
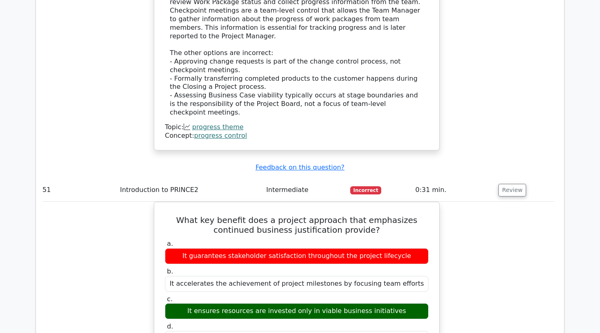
scroll to position [8753, 0]
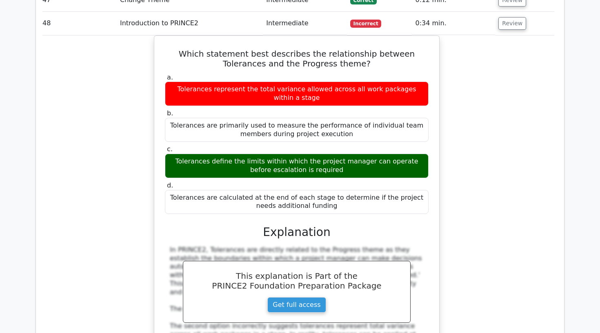
scroll to position [8017, 0]
